Goal: Task Accomplishment & Management: Manage account settings

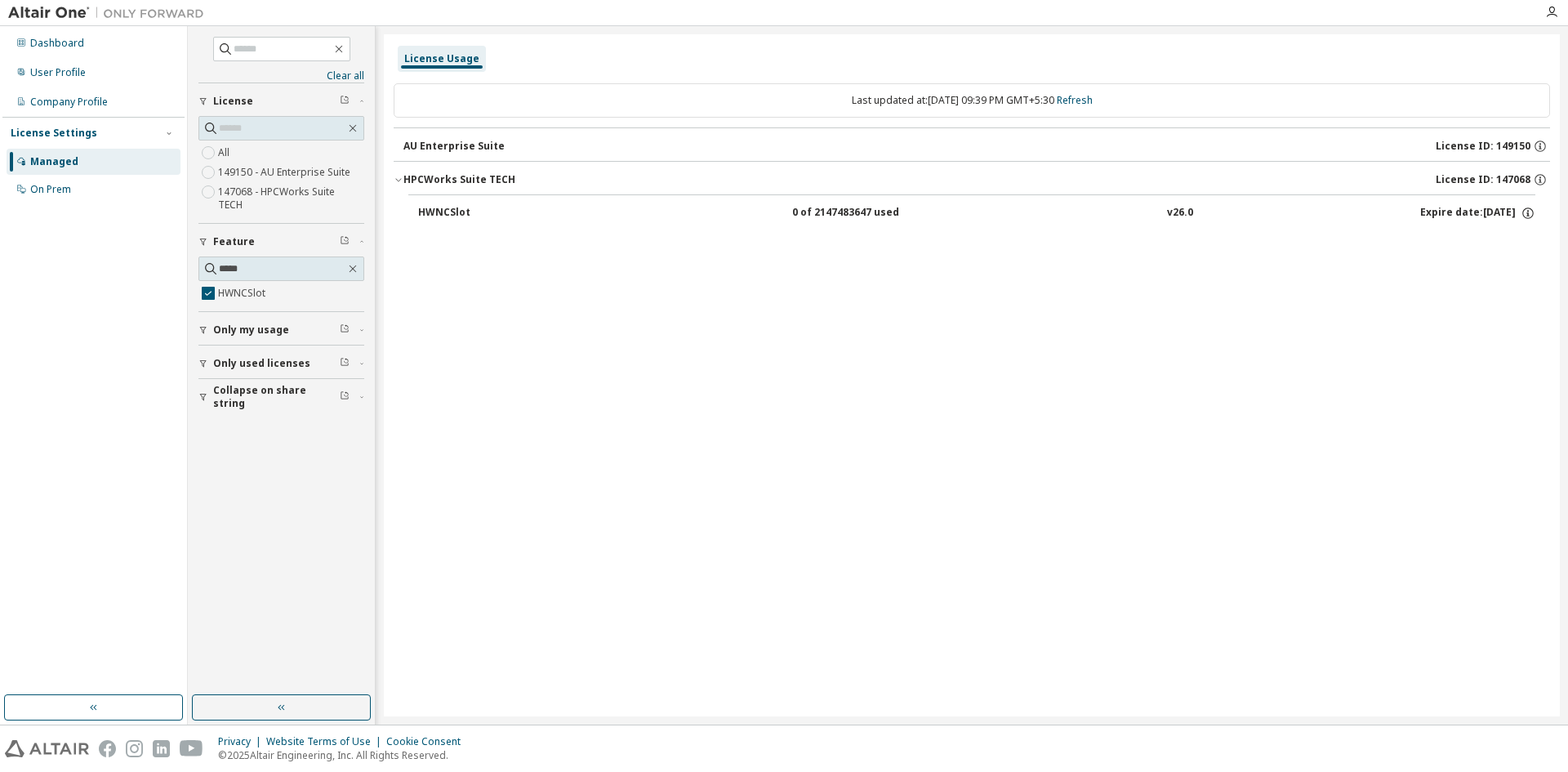
click at [69, 66] on div "User Profile" at bounding box center [58, 72] width 56 height 13
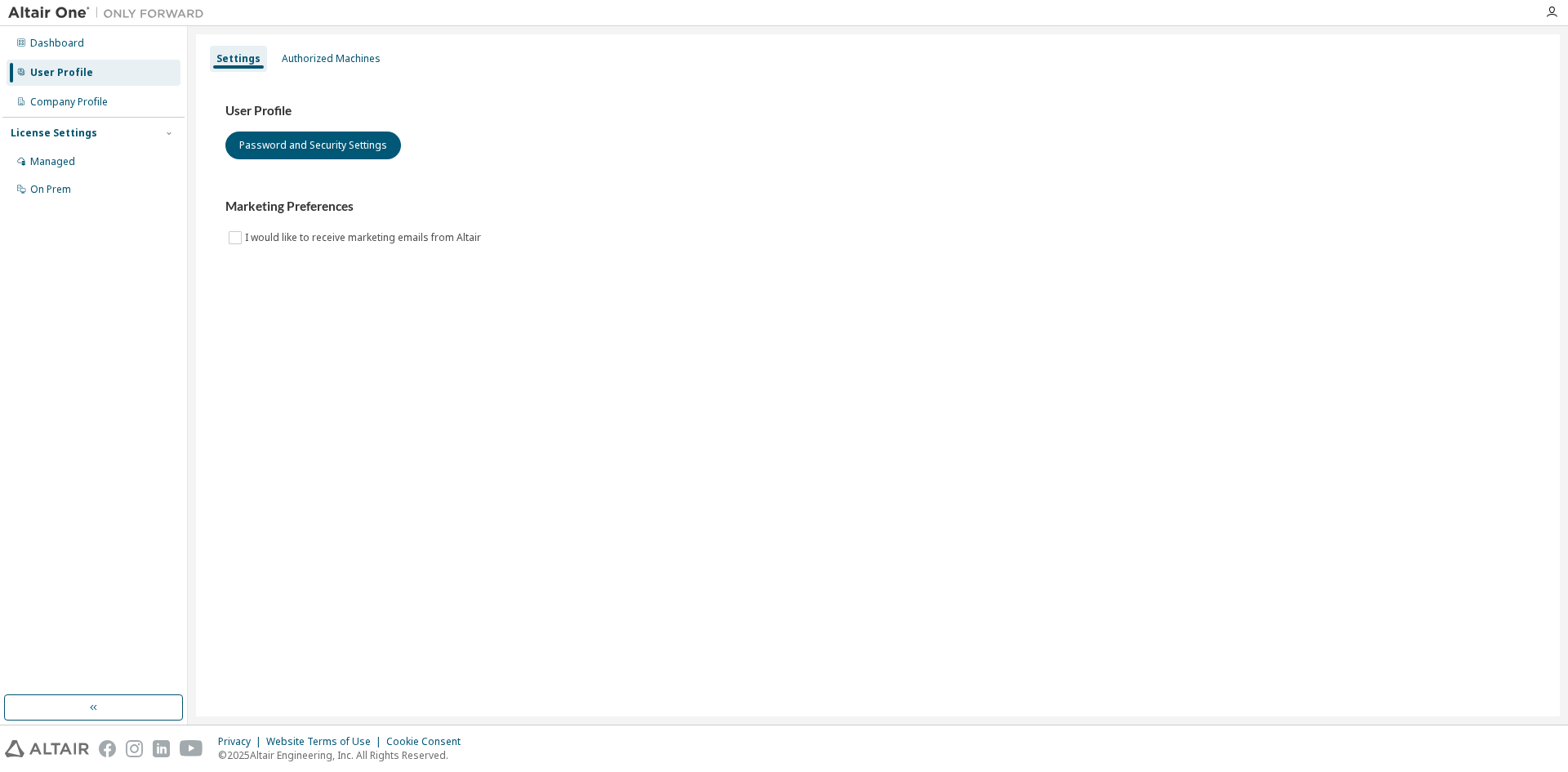
click at [330, 57] on div "Authorized Machines" at bounding box center [331, 58] width 99 height 13
click at [330, 55] on div "Authorized Machines" at bounding box center [331, 58] width 99 height 13
